Goal: Entertainment & Leisure: Consume media (video, audio)

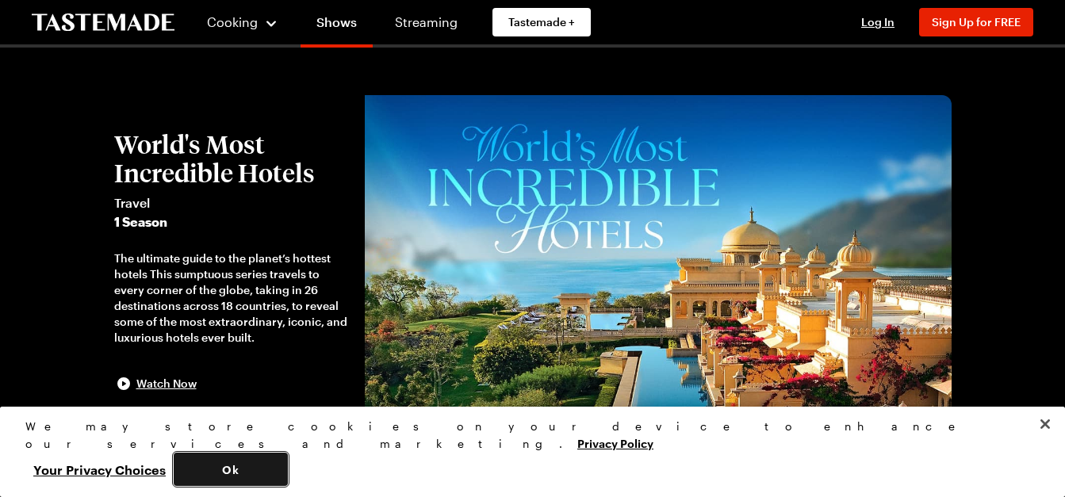
click at [288, 477] on button "Ok" at bounding box center [231, 469] width 114 height 33
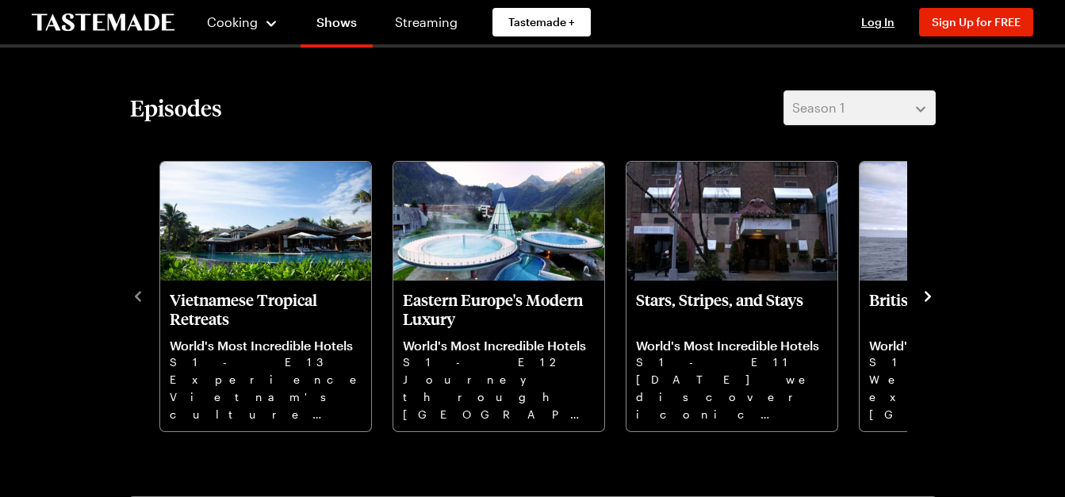
scroll to position [409, 0]
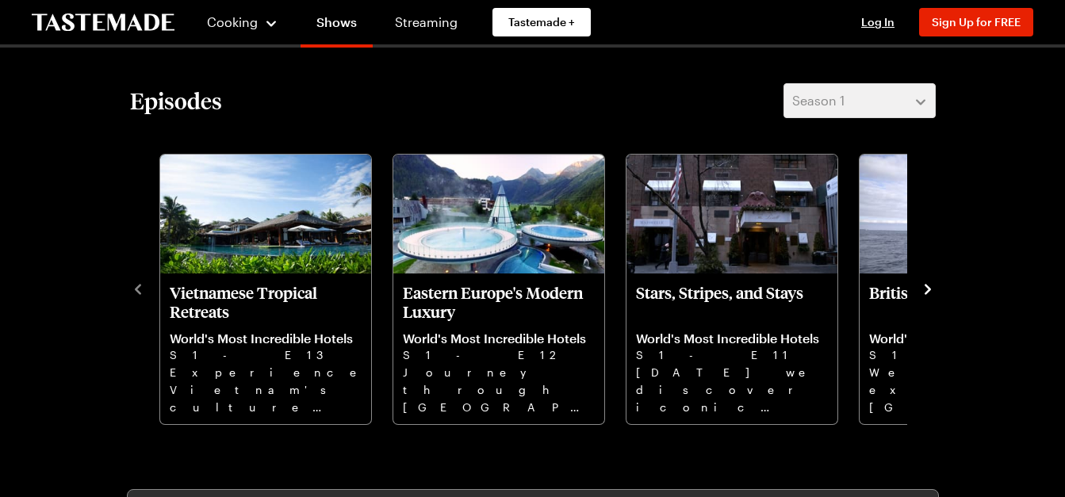
click at [925, 283] on icon "navigate to next item" at bounding box center [928, 290] width 16 height 16
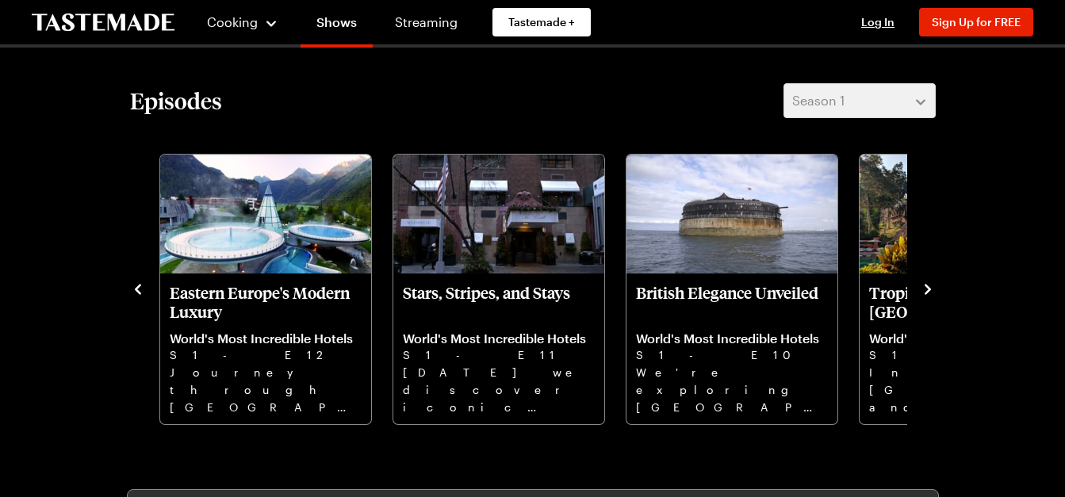
click at [929, 286] on icon "navigate to next item" at bounding box center [928, 290] width 16 height 16
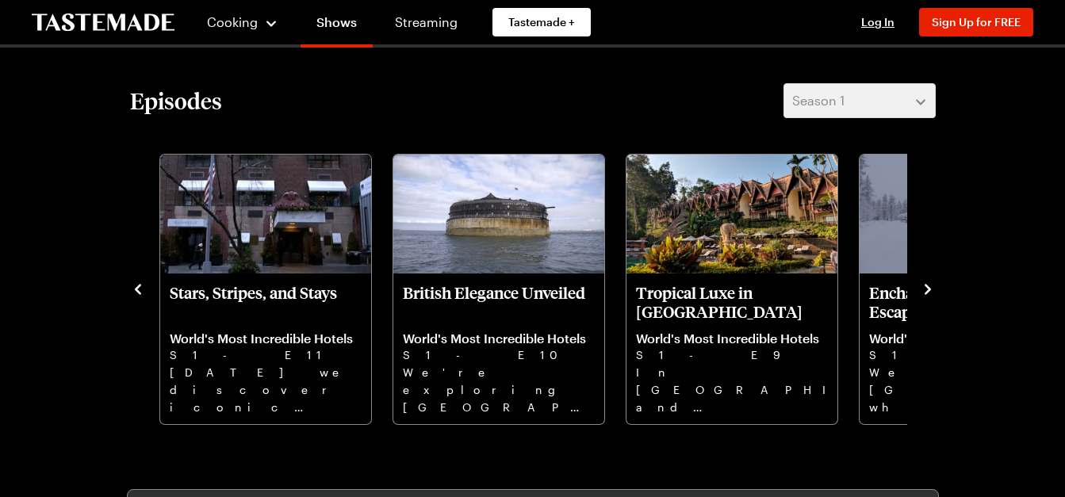
click at [929, 286] on icon "navigate to next item" at bounding box center [928, 290] width 16 height 16
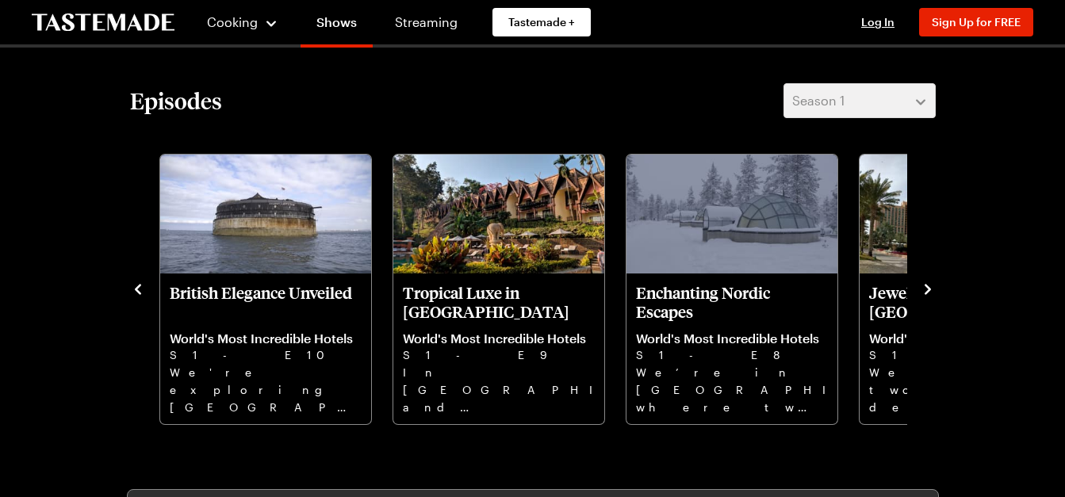
click at [929, 286] on icon "navigate to next item" at bounding box center [928, 290] width 16 height 16
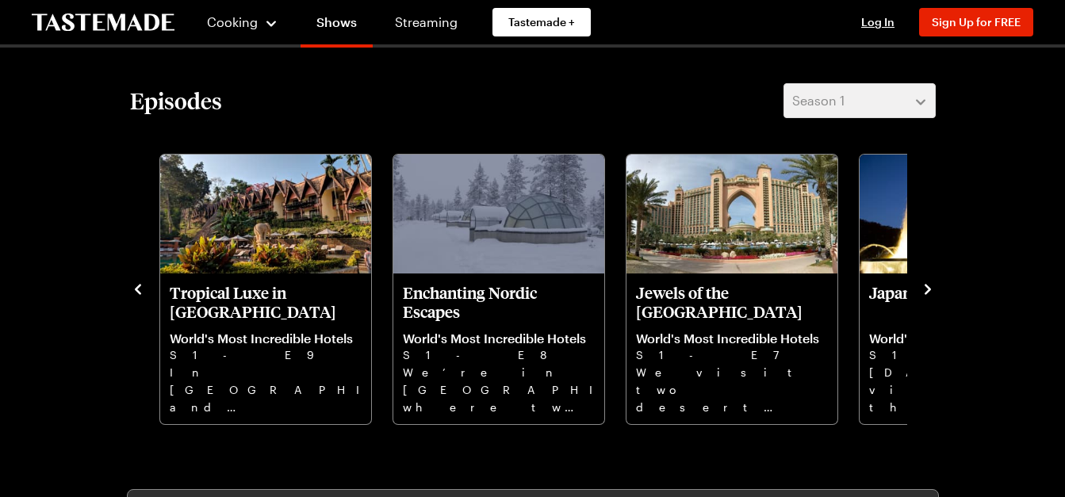
click at [929, 286] on icon "navigate to next item" at bounding box center [928, 290] width 16 height 16
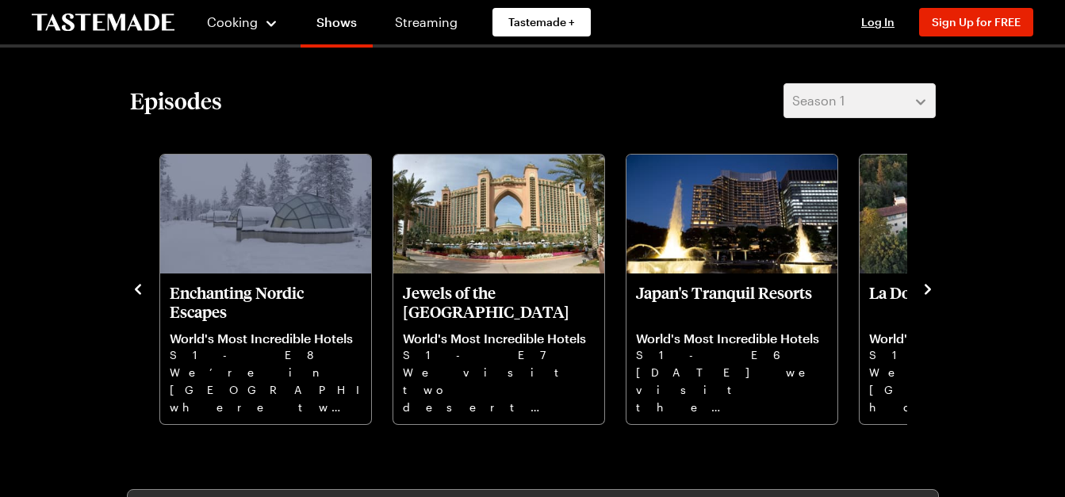
click at [929, 286] on icon "navigate to next item" at bounding box center [928, 290] width 16 height 16
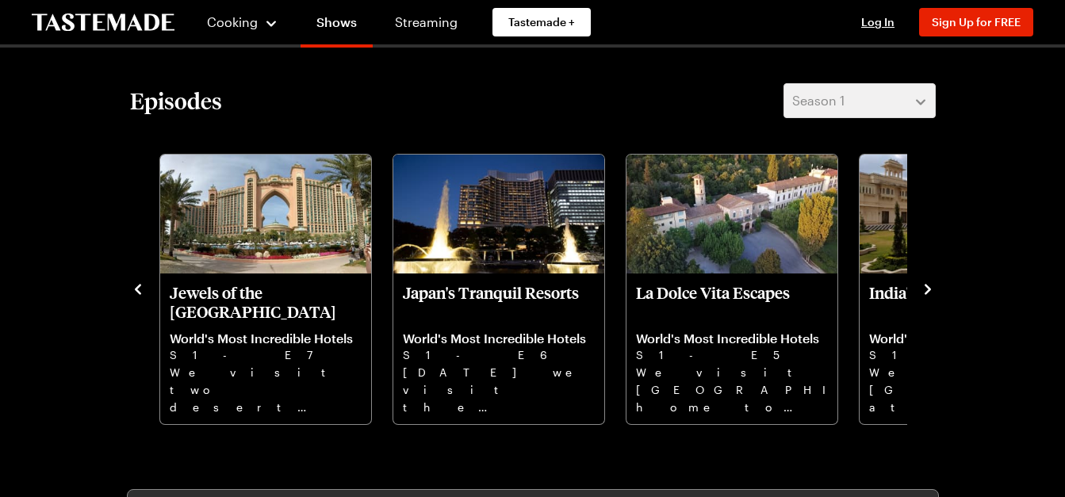
click at [929, 286] on icon "navigate to next item" at bounding box center [928, 290] width 16 height 16
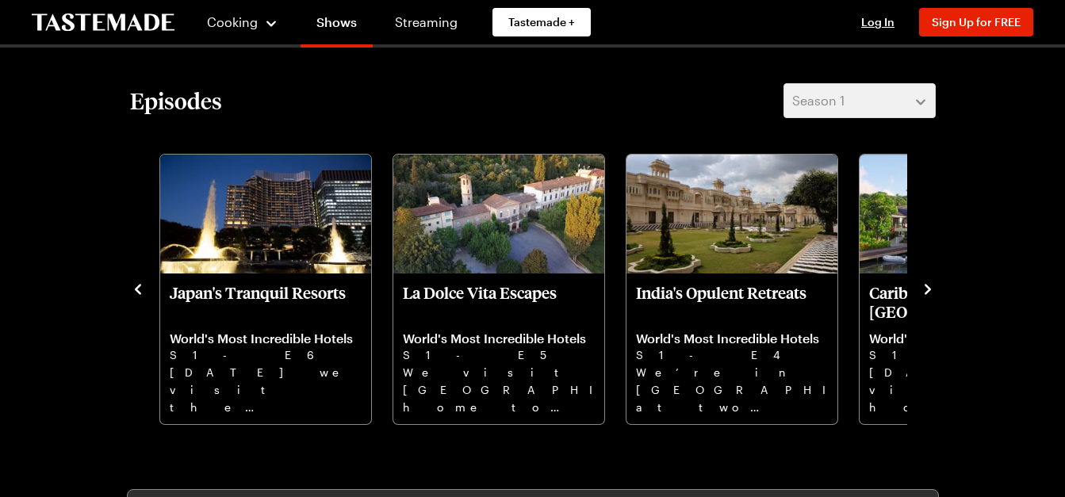
click at [929, 286] on icon "navigate to next item" at bounding box center [928, 290] width 16 height 16
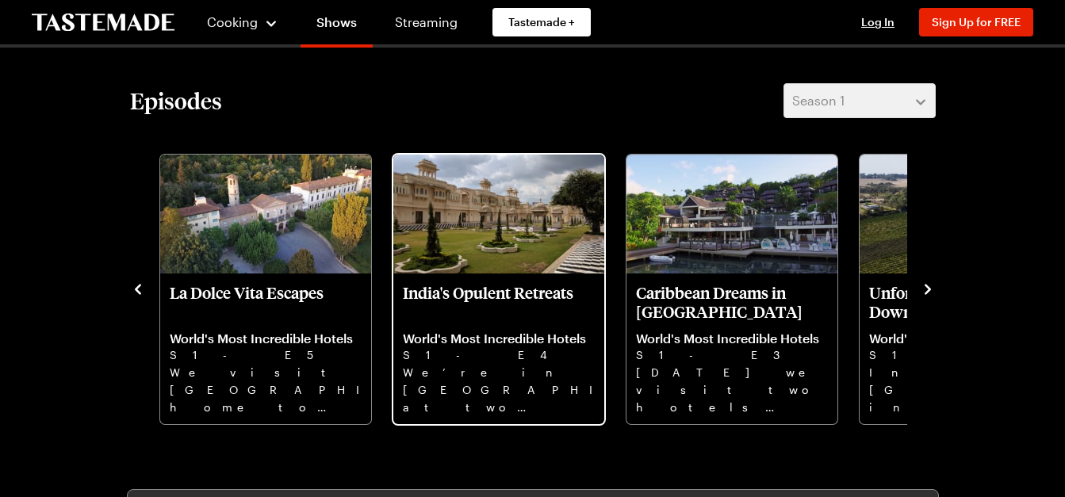
click at [486, 341] on p "World's Most Incredible Hotels" at bounding box center [499, 339] width 192 height 16
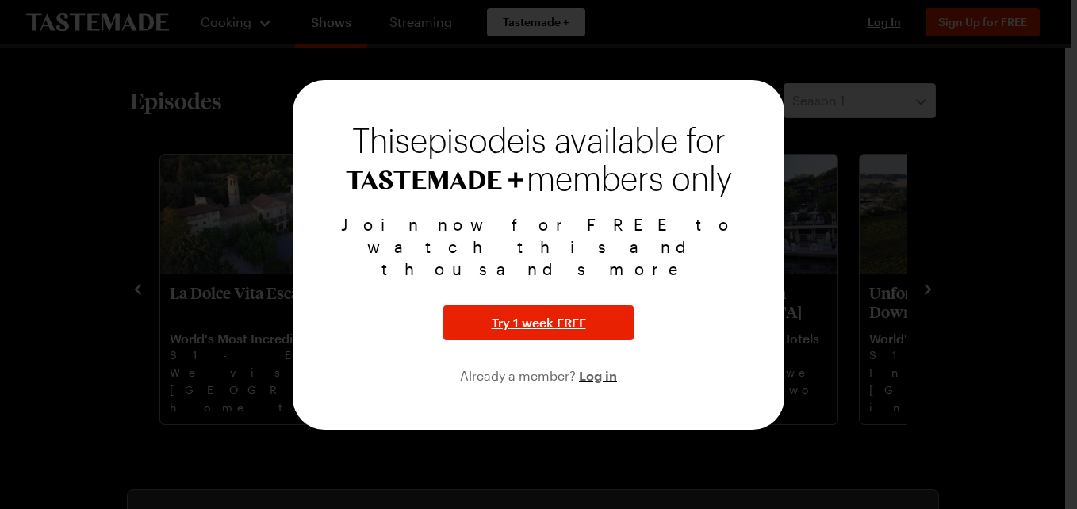
click at [877, 251] on div at bounding box center [538, 254] width 1077 height 509
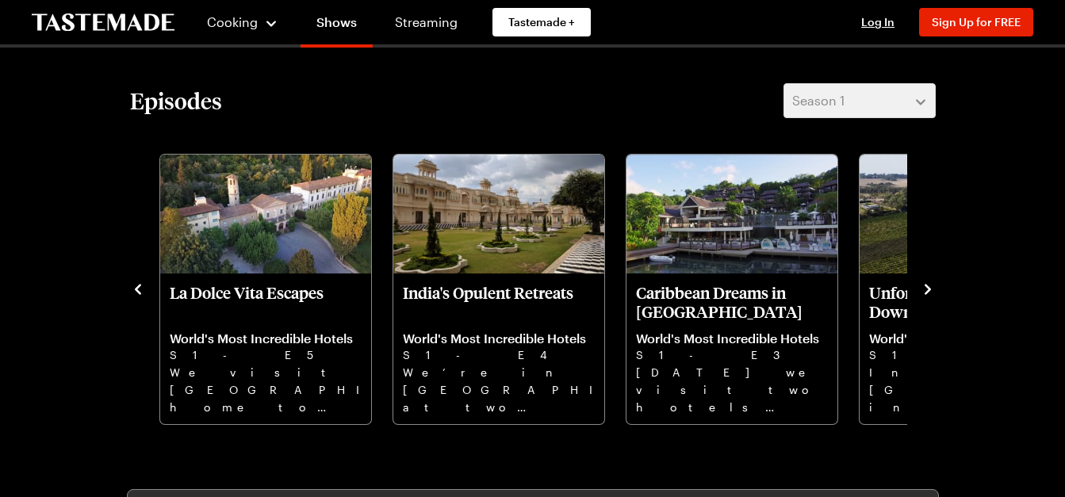
click at [925, 290] on icon "navigate to next item" at bounding box center [928, 290] width 16 height 16
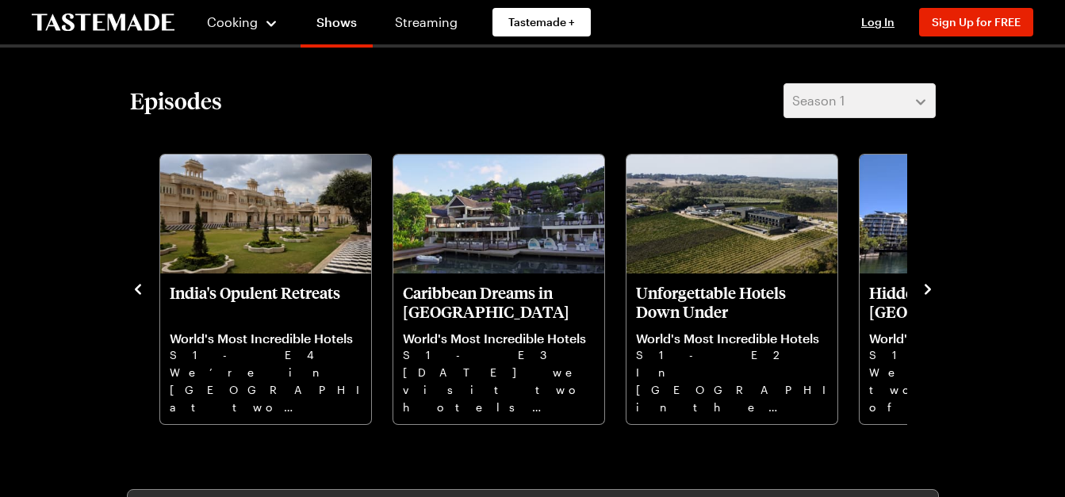
click at [925, 290] on icon "navigate to next item" at bounding box center [928, 290] width 16 height 16
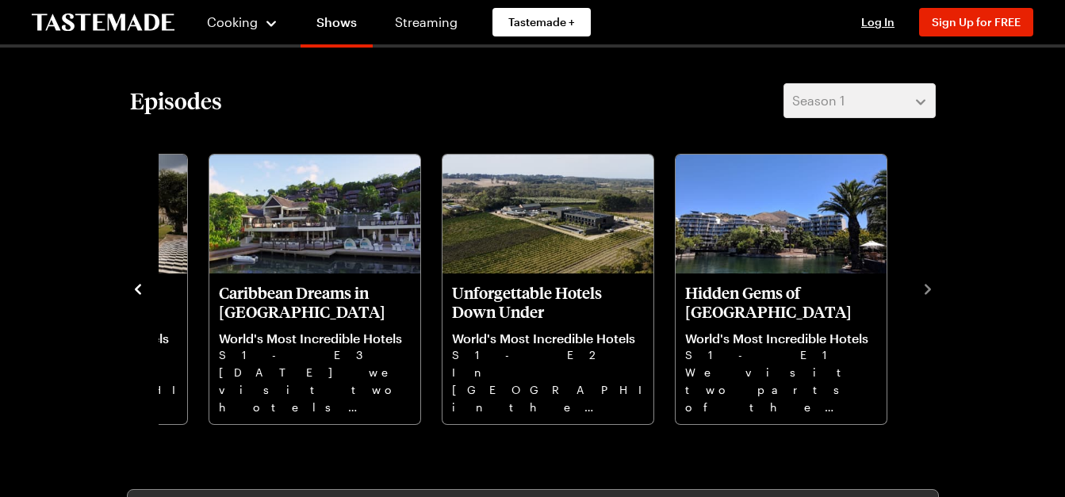
click at [132, 290] on icon "navigate to previous item" at bounding box center [138, 290] width 16 height 16
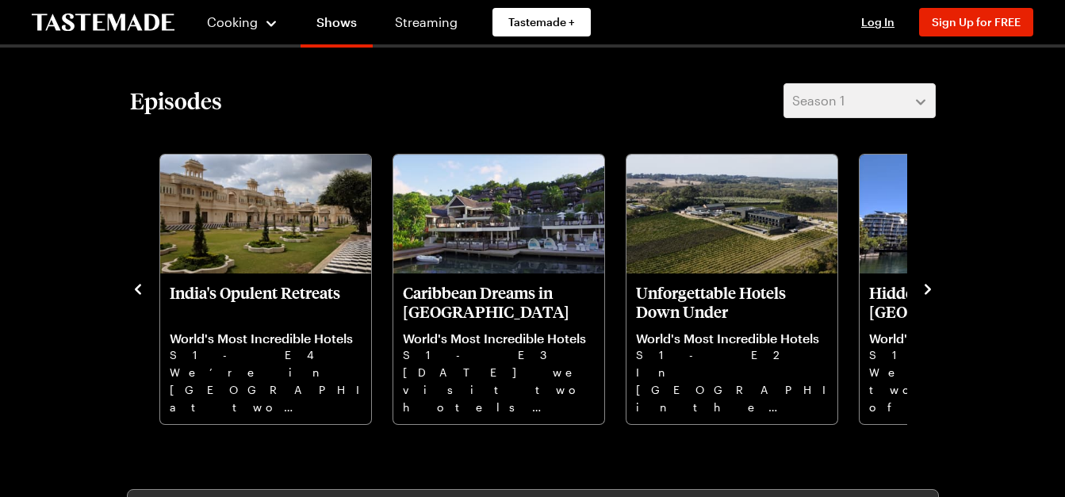
click at [132, 290] on icon "navigate to previous item" at bounding box center [138, 290] width 16 height 16
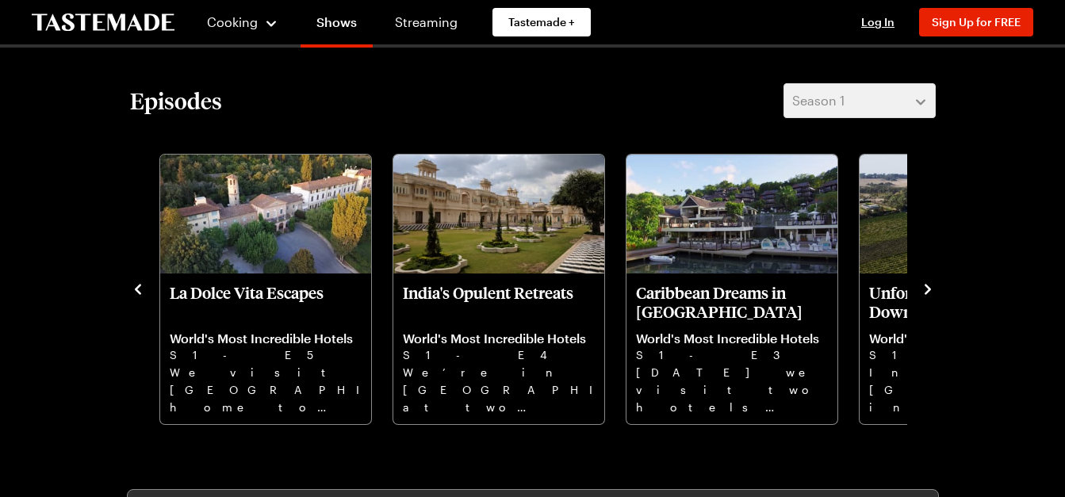
click at [137, 293] on icon "navigate to previous item" at bounding box center [138, 290] width 16 height 16
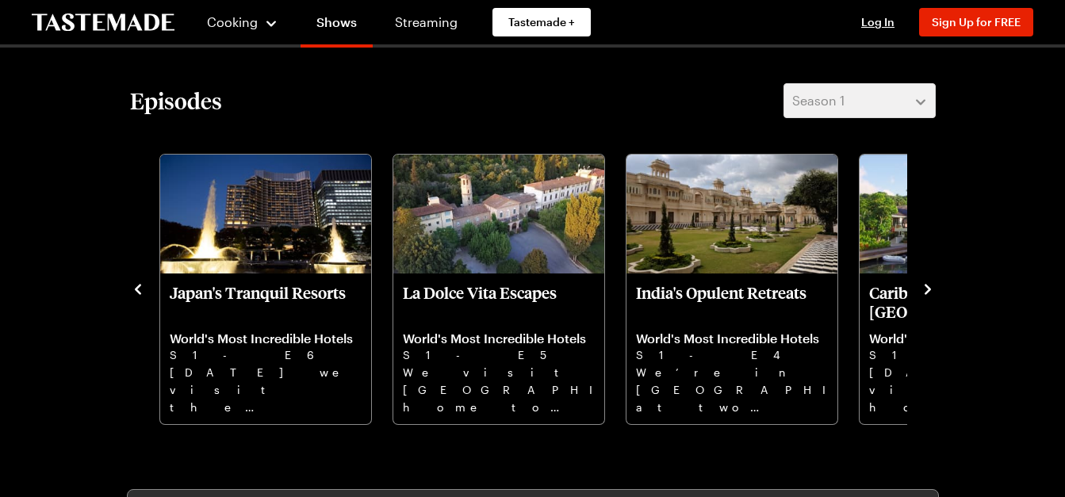
click at [137, 293] on icon "navigate to previous item" at bounding box center [138, 290] width 16 height 16
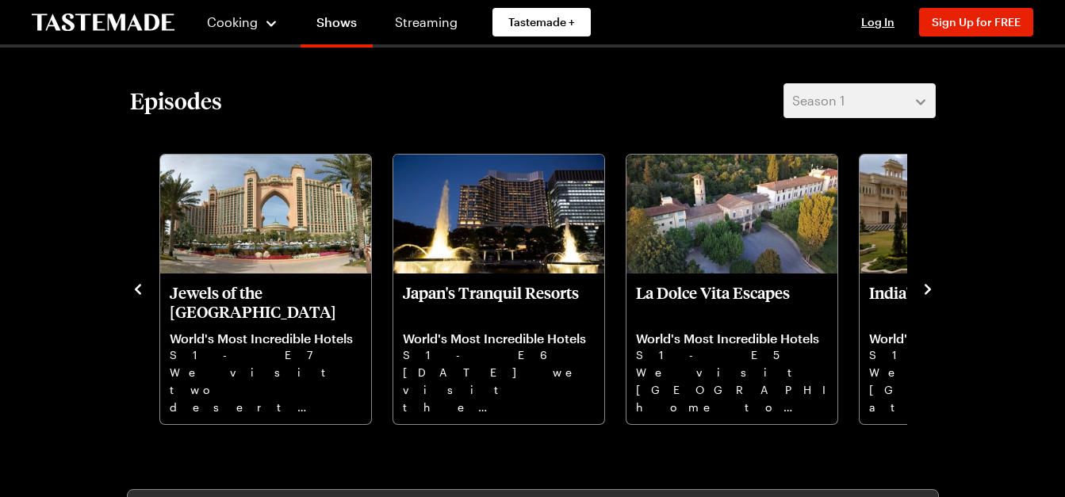
click at [137, 293] on icon "navigate to previous item" at bounding box center [138, 290] width 16 height 16
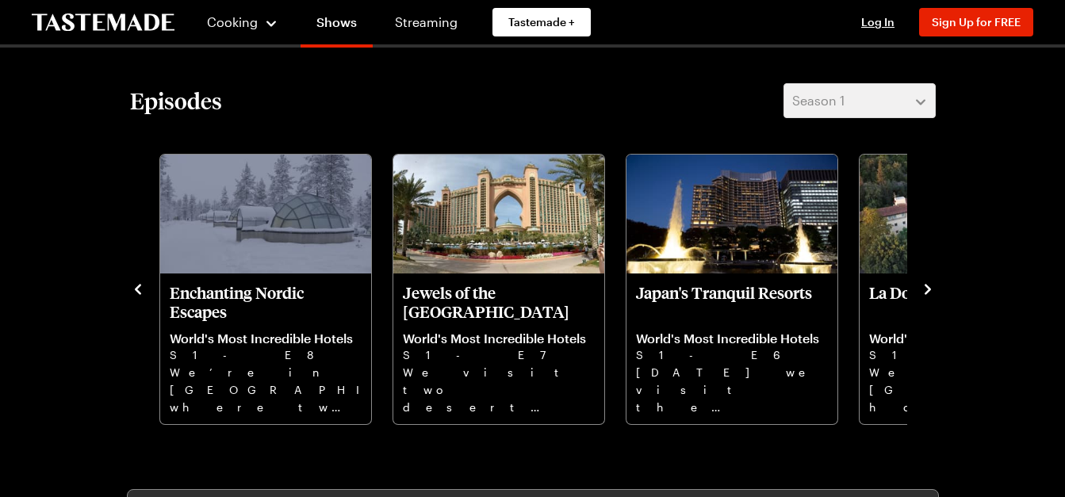
click at [137, 293] on icon "navigate to previous item" at bounding box center [138, 290] width 16 height 16
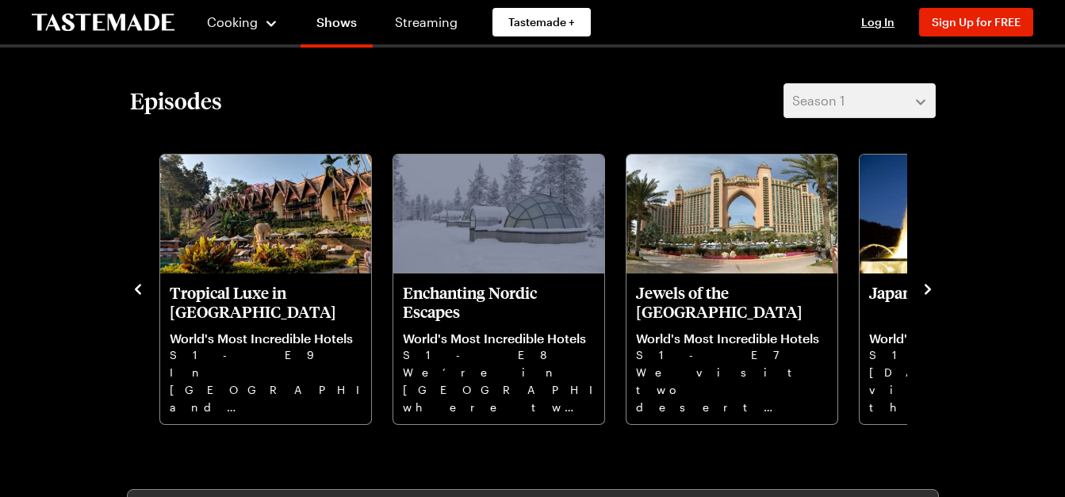
click at [137, 293] on icon "navigate to previous item" at bounding box center [138, 290] width 16 height 16
